Goal: Transaction & Acquisition: Obtain resource

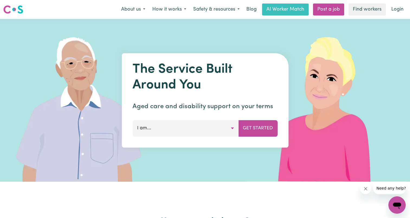
click at [215, 128] on button "I am..." at bounding box center [186, 128] width 106 height 16
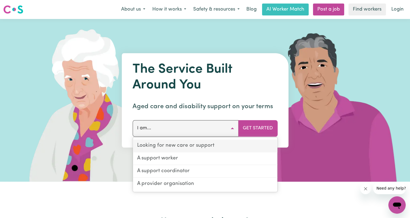
click at [215, 150] on link "Looking for new care or support" at bounding box center [205, 146] width 144 height 13
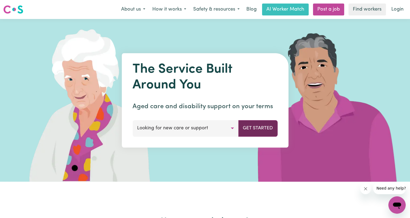
click at [249, 127] on button "Get Started" at bounding box center [257, 128] width 39 height 16
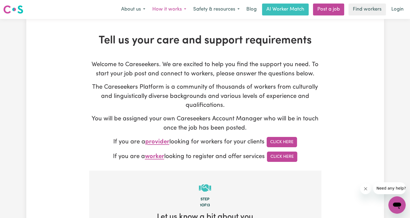
click at [169, 9] on button "How it works" at bounding box center [169, 9] width 41 height 11
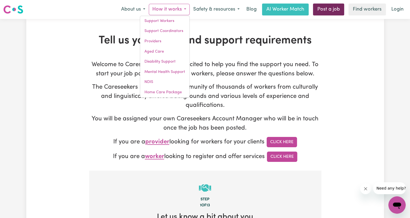
click at [322, 9] on link "Post a job" at bounding box center [328, 10] width 31 height 12
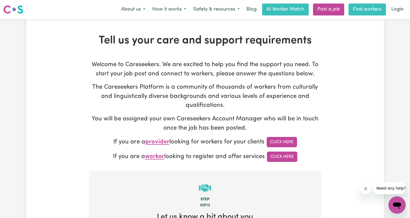
click at [357, 7] on link "Find workers" at bounding box center [367, 10] width 37 height 12
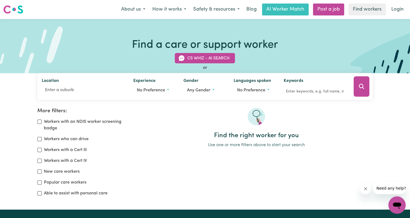
click at [357, 7] on link "Find workers" at bounding box center [367, 10] width 37 height 12
click at [89, 89] on input "Location" at bounding box center [83, 90] width 83 height 10
type input "beec"
type input "beecH FOREST, Victoria, 3237"
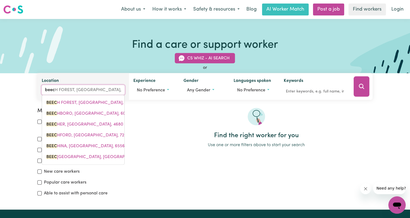
type input "beecr"
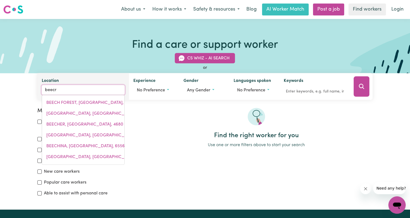
type input "beecro"
type input "beecroFT, New South Wales, 2119"
type input "beecrof"
type input "beecrofT, New South Wales, 2119"
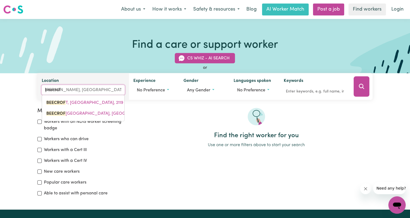
type input "beecroft"
type input "beecroft, New South Wales, 2119"
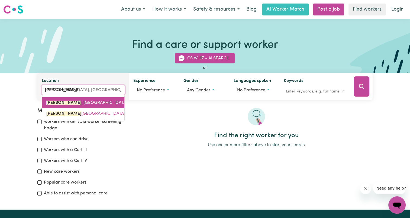
click at [92, 102] on span "BEECROFT , New South Wales, 2119" at bounding box center [91, 103] width 91 height 4
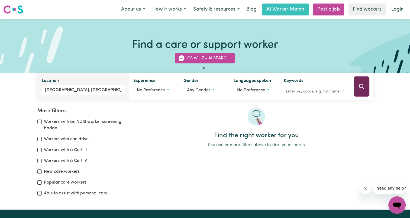
click at [363, 90] on button "Search" at bounding box center [362, 86] width 16 height 20
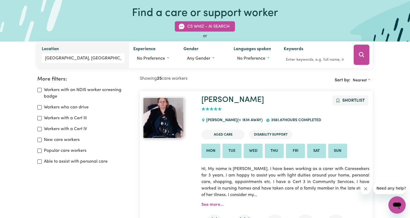
scroll to position [31, 0]
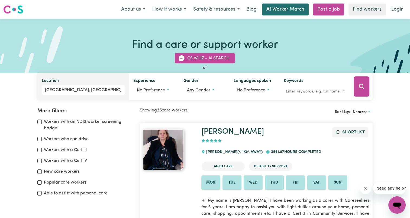
click at [300, 14] on link "AI Worker Match" at bounding box center [285, 10] width 47 height 12
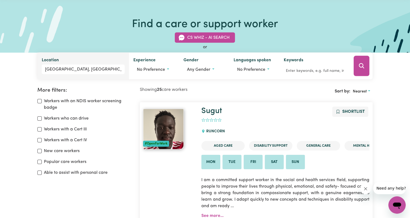
scroll to position [21, 0]
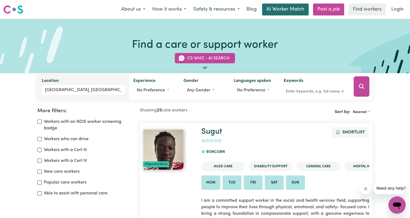
click at [301, 10] on link "AI Worker Match" at bounding box center [285, 10] width 47 height 12
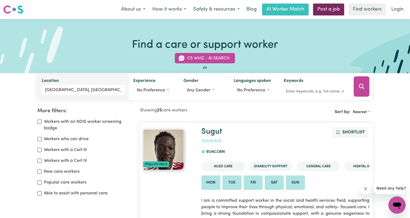
click at [320, 14] on link "Post a job" at bounding box center [328, 10] width 31 height 12
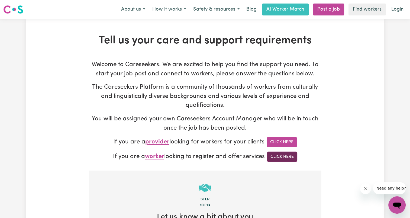
drag, startPoint x: 295, startPoint y: 156, endPoint x: 287, endPoint y: 153, distance: 9.2
click at [287, 153] on link "Click Here" at bounding box center [282, 157] width 30 height 10
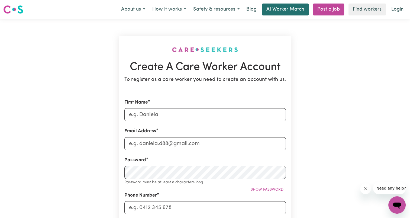
click at [292, 11] on link "AI Worker Match" at bounding box center [285, 10] width 47 height 12
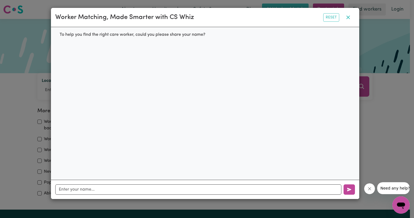
click at [350, 17] on icon "button" at bounding box center [348, 17] width 7 height 7
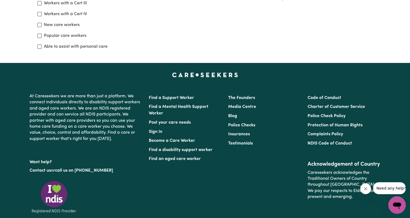
scroll to position [146, 0]
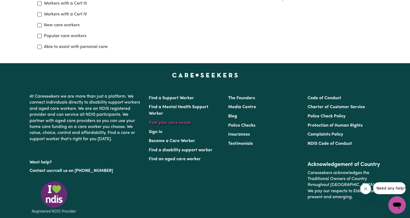
click at [174, 123] on link "Post your care needs" at bounding box center [170, 123] width 42 height 4
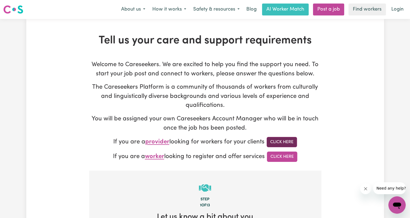
click at [274, 142] on link "Click Here" at bounding box center [282, 142] width 30 height 10
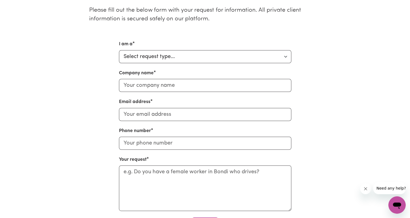
scroll to position [151, 0]
click at [251, 55] on select "Select request type... Individual looking for care and support for myself and m…" at bounding box center [205, 56] width 172 height 13
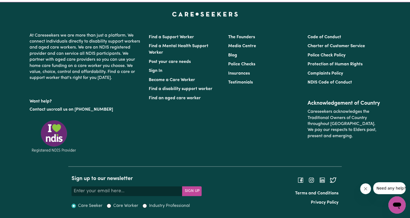
scroll to position [382, 0]
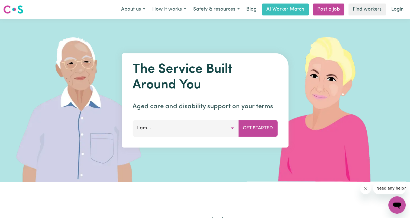
click at [200, 133] on button "I am..." at bounding box center [186, 128] width 106 height 16
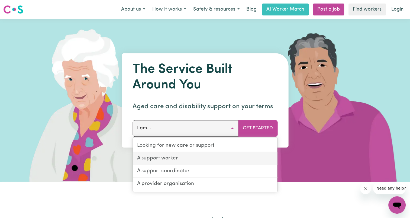
click at [201, 157] on link "A support worker" at bounding box center [205, 158] width 144 height 13
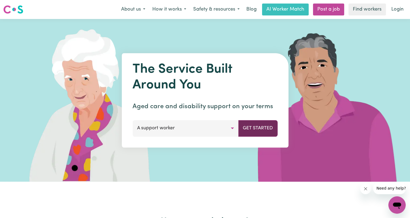
click at [249, 127] on button "Get Started" at bounding box center [257, 128] width 39 height 16
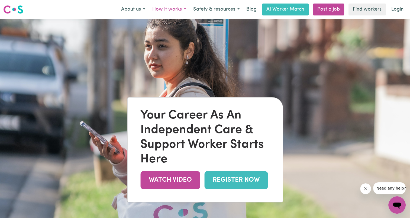
click at [160, 11] on button "How it works" at bounding box center [169, 9] width 41 height 11
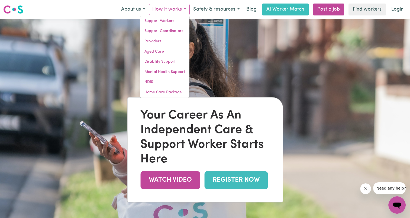
click at [160, 11] on button "How it works" at bounding box center [169, 9] width 41 height 11
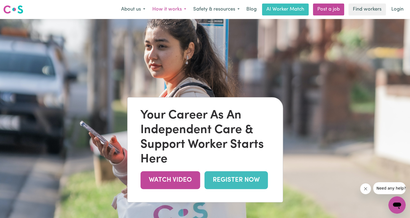
click at [160, 11] on button "How it works" at bounding box center [169, 9] width 41 height 11
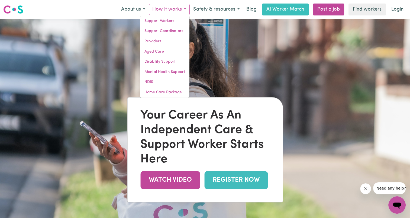
click at [160, 11] on button "How it works" at bounding box center [169, 9] width 41 height 11
